Goal: Task Accomplishment & Management: Manage account settings

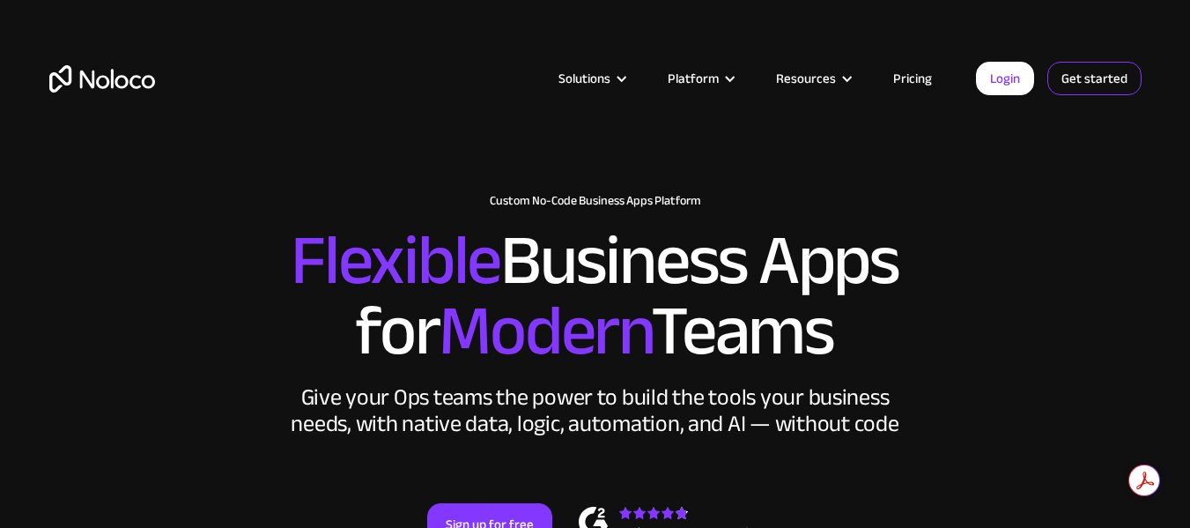
click at [1085, 74] on link "Get started" at bounding box center [1094, 78] width 94 height 33
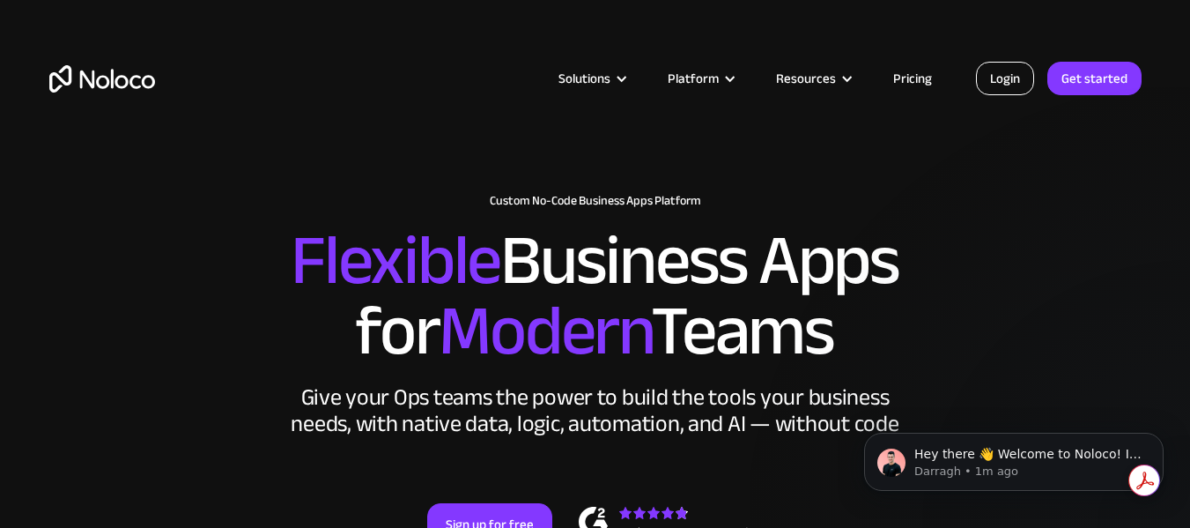
click at [1004, 82] on link "Login" at bounding box center [1005, 78] width 58 height 33
click at [1087, 68] on link "Get started" at bounding box center [1094, 78] width 94 height 33
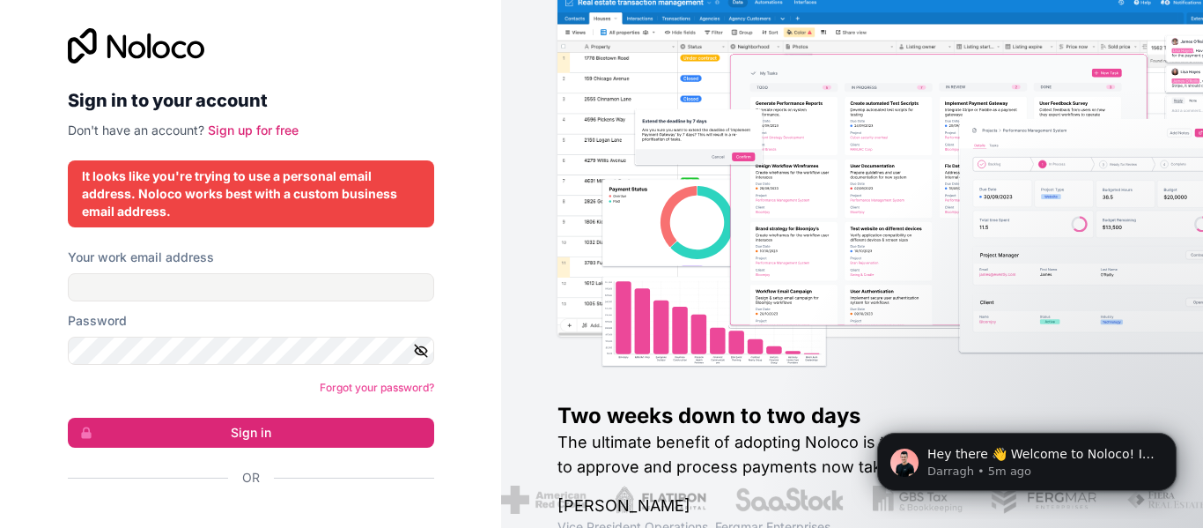
scroll to position [48, 0]
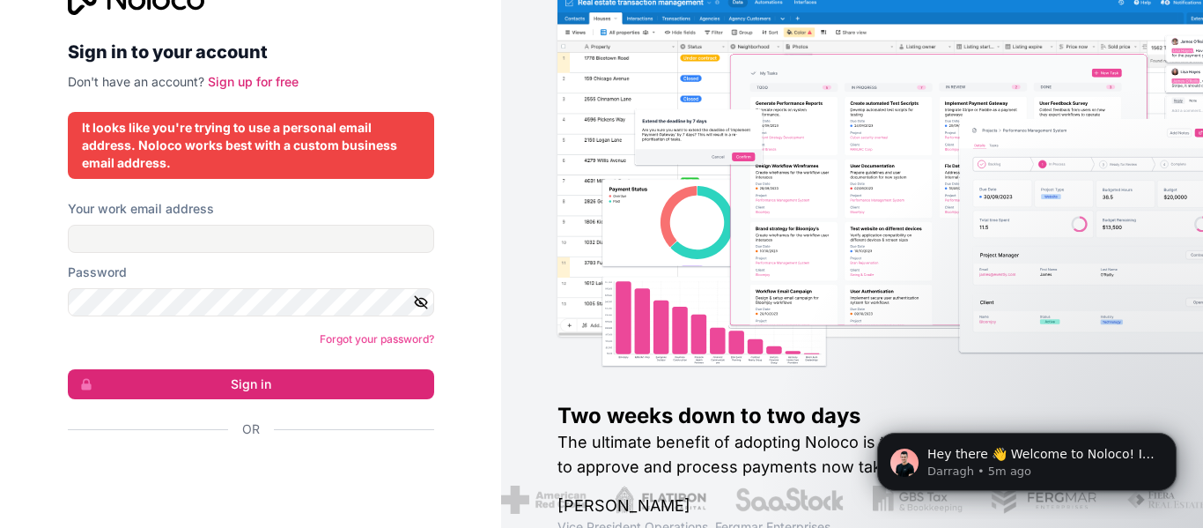
drag, startPoint x: 299, startPoint y: 147, endPoint x: 396, endPoint y: 39, distance: 146.0
click at [396, 38] on h2 "Sign in to your account" at bounding box center [251, 52] width 366 height 32
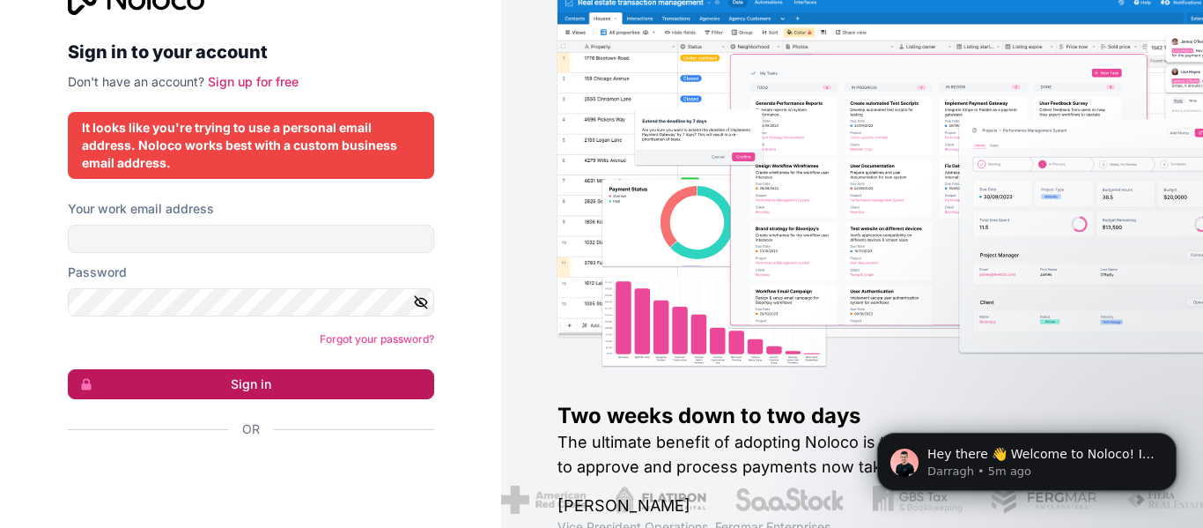
click at [262, 371] on button "Sign in" at bounding box center [251, 384] width 366 height 30
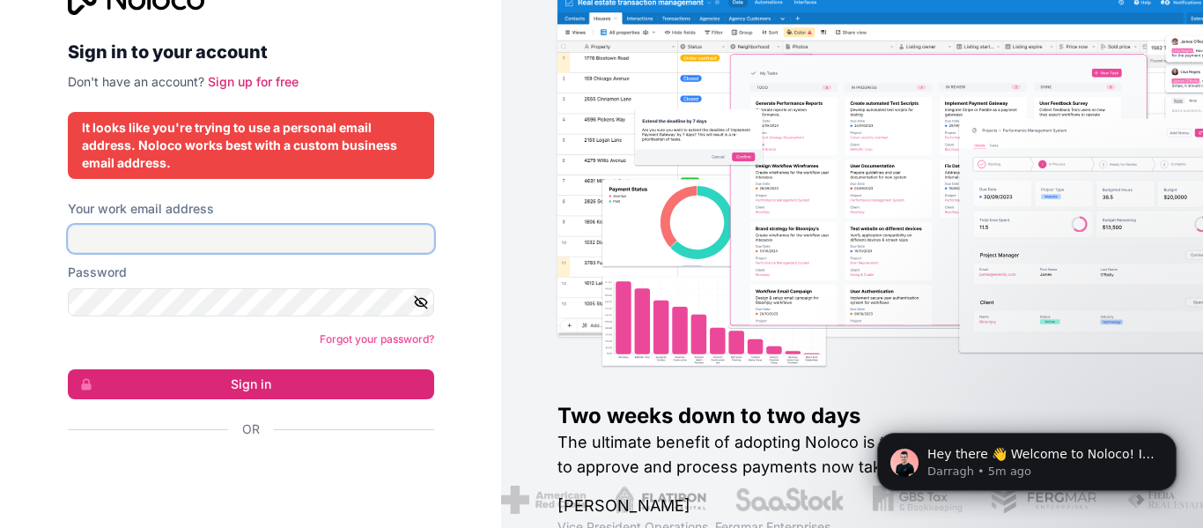
click at [123, 236] on input "Your work email address" at bounding box center [251, 239] width 366 height 28
type input "[EMAIL_ADDRESS][DOMAIN_NAME]"
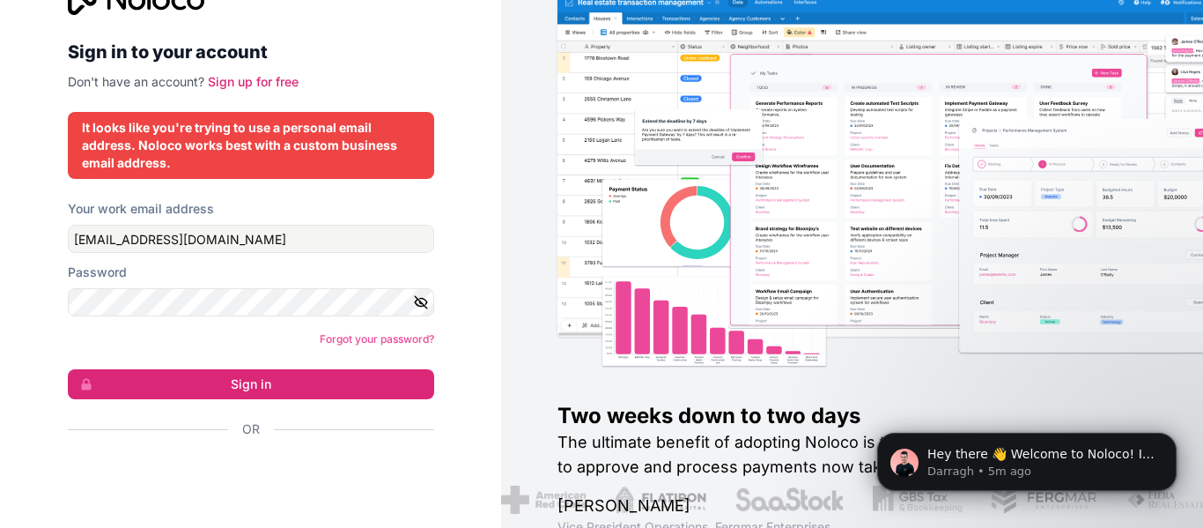
click at [417, 305] on icon "button" at bounding box center [421, 302] width 12 height 12
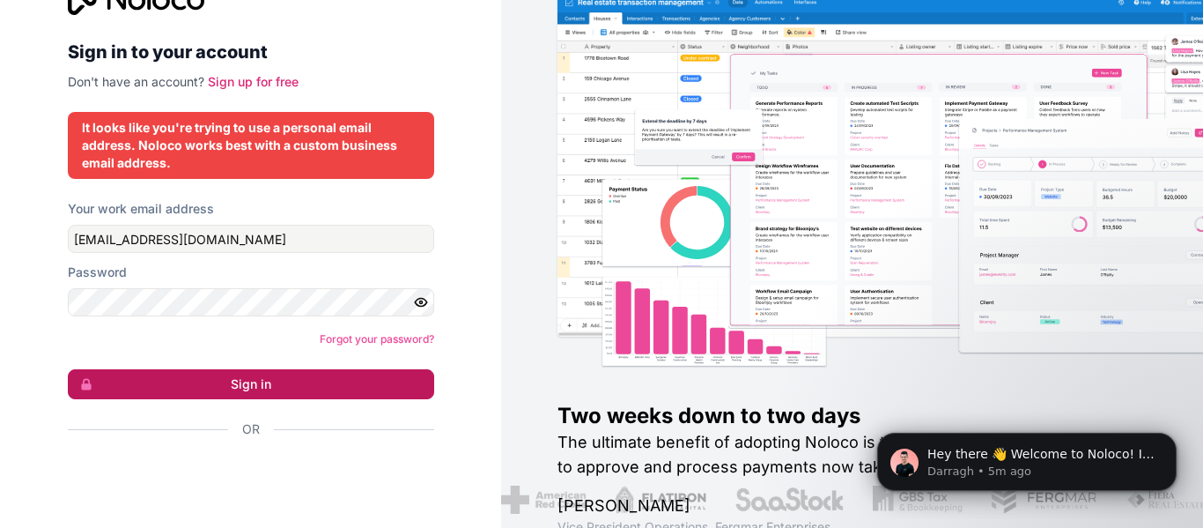
click at [304, 379] on button "Sign in" at bounding box center [251, 384] width 366 height 30
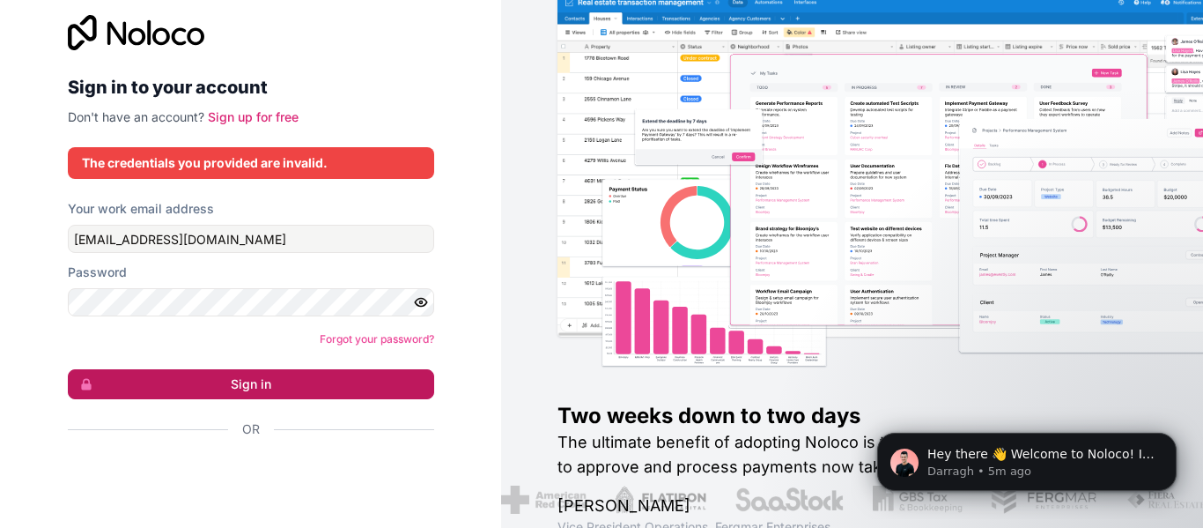
scroll to position [13, 0]
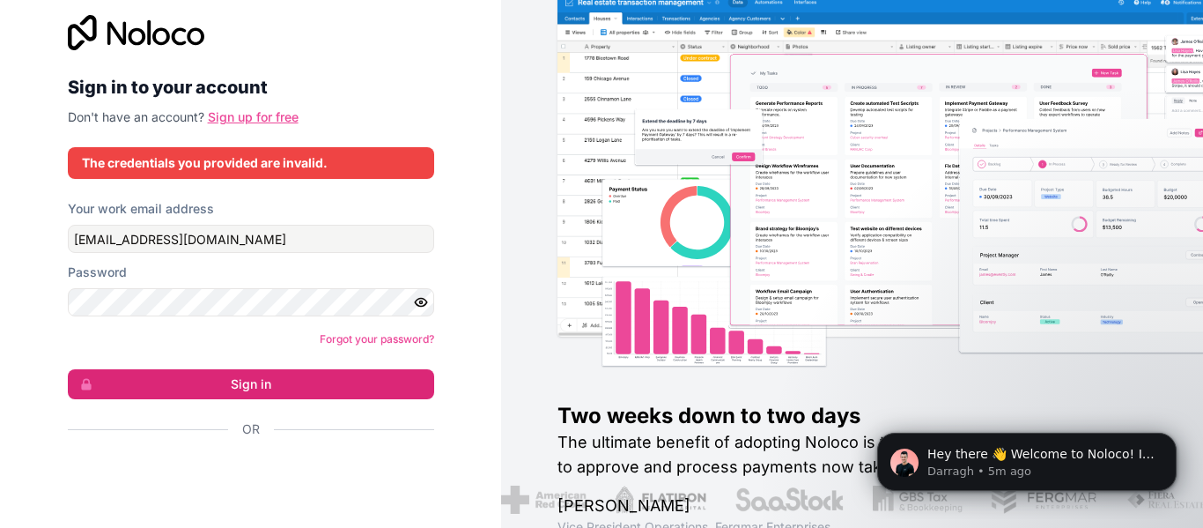
click at [275, 115] on link "Sign up for free" at bounding box center [253, 116] width 91 height 15
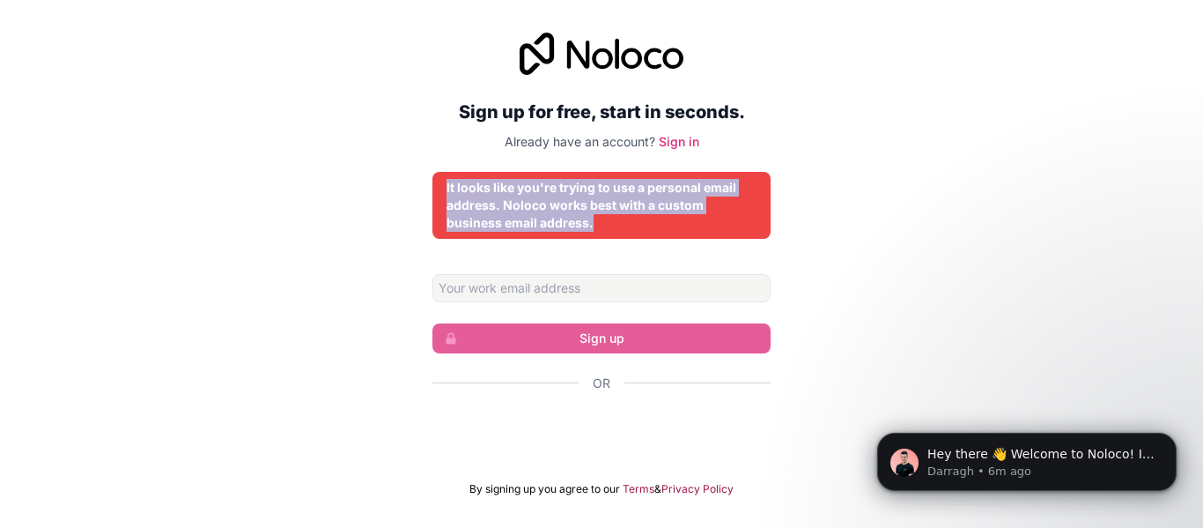
drag, startPoint x: 448, startPoint y: 189, endPoint x: 596, endPoint y: 244, distance: 157.2
click at [596, 244] on div "Sign up for free, start in seconds. Already have an account? Sign in It looks l…" at bounding box center [602, 264] width 338 height 463
copy div "It looks like you're trying to use a personal email address. Noloco works best …"
